Goal: Transaction & Acquisition: Purchase product/service

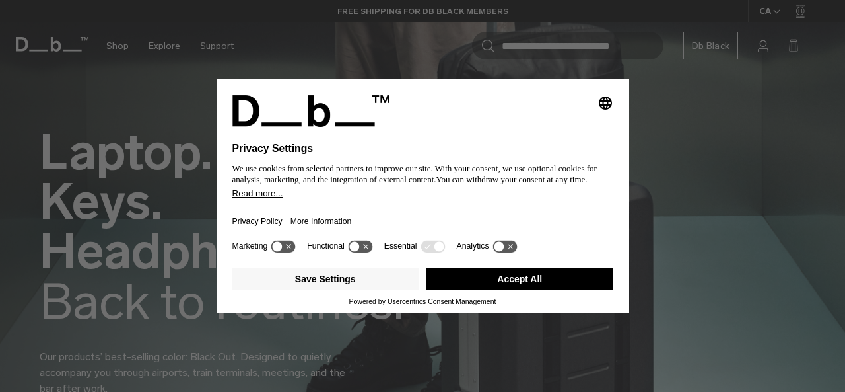
click at [742, 136] on div "Selecting an option will immediately change the language Privacy Settings We us…" at bounding box center [422, 196] width 845 height 392
click at [564, 278] on button "Accept All" at bounding box center [520, 278] width 187 height 21
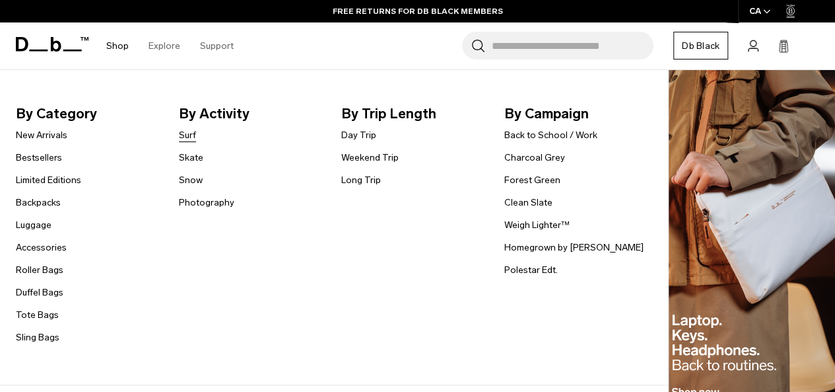
click at [188, 135] on link "Surf" at bounding box center [187, 135] width 17 height 14
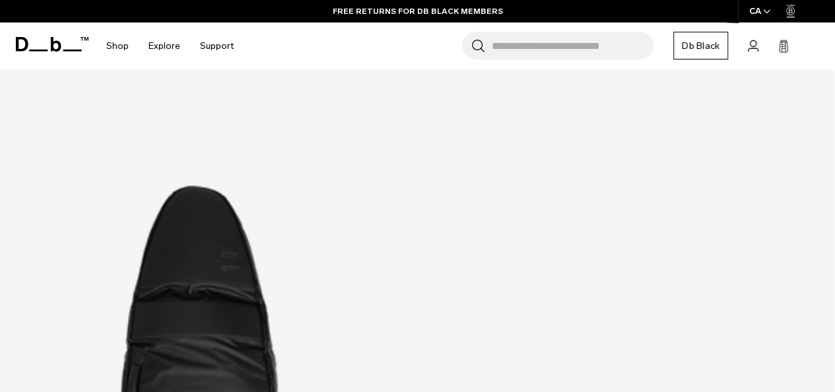
scroll to position [288, 0]
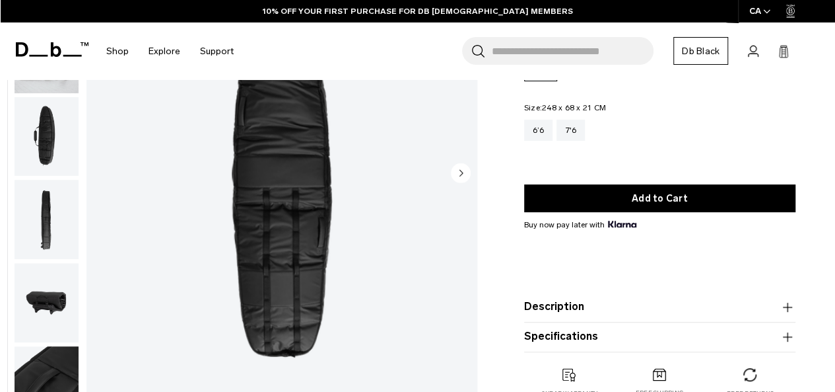
scroll to position [160, 0]
